Goal: Information Seeking & Learning: Learn about a topic

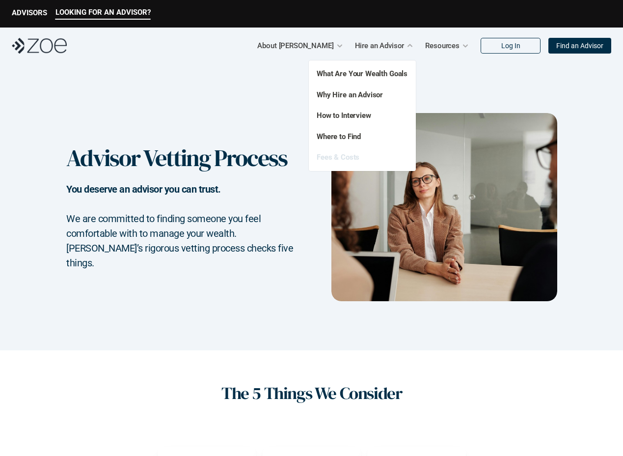
click at [338, 153] on link "Fees & Costs" at bounding box center [338, 157] width 43 height 9
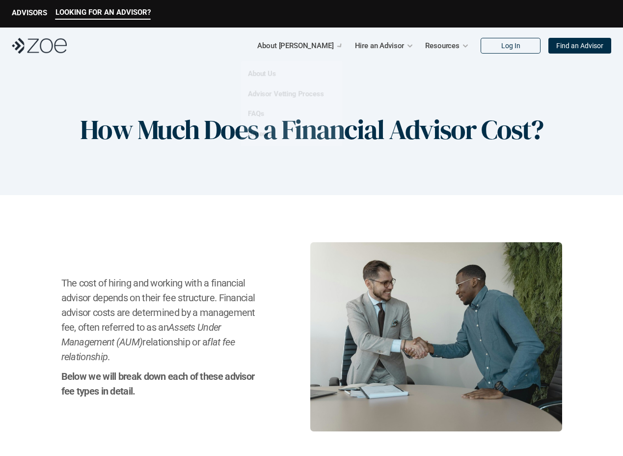
click at [198, 100] on div "How Much Does a Financial Advisor Cost?" at bounding box center [311, 129] width 623 height 131
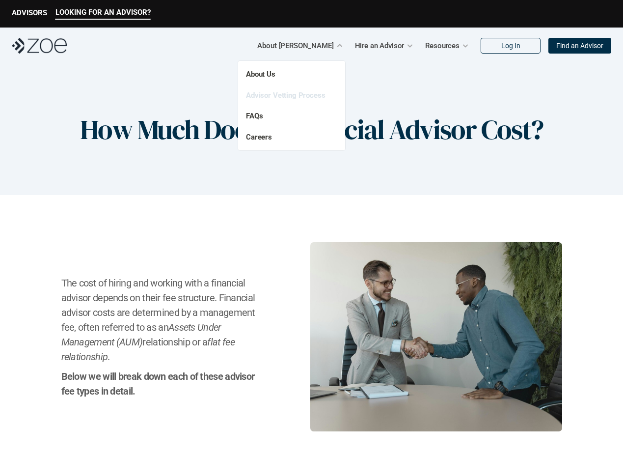
click at [295, 98] on link "Advisor Vetting Process" at bounding box center [286, 95] width 80 height 9
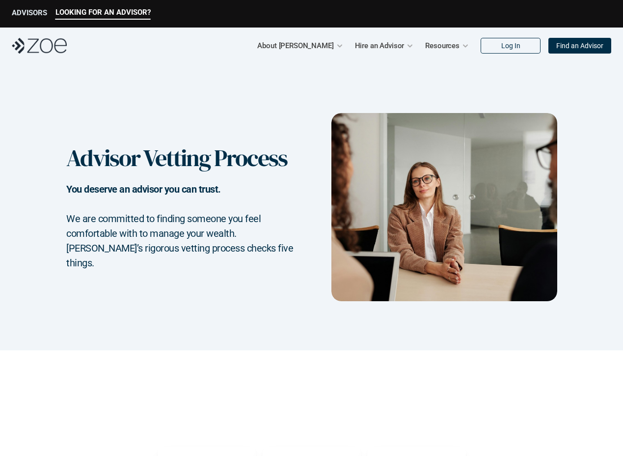
click at [27, 14] on p "ADVISORS" at bounding box center [29, 12] width 35 height 9
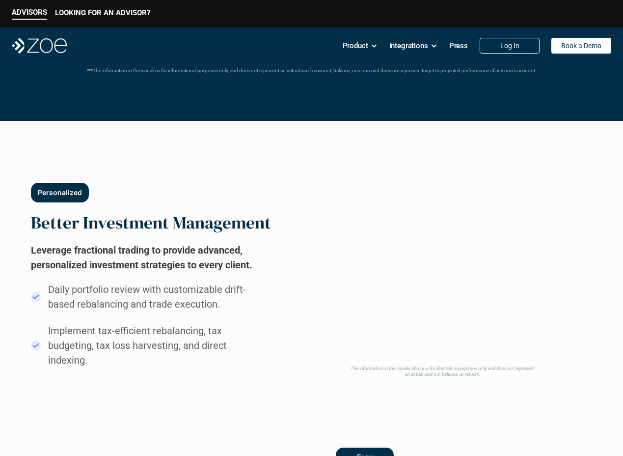
scroll to position [339, 0]
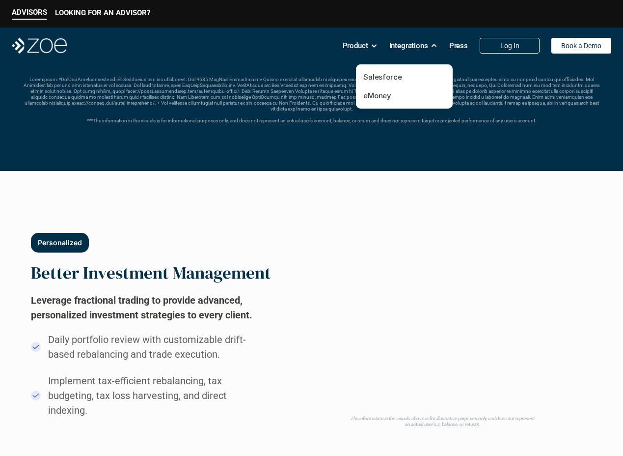
click at [427, 40] on p "Integrations" at bounding box center [408, 45] width 39 height 15
